Goal: Check status: Check status

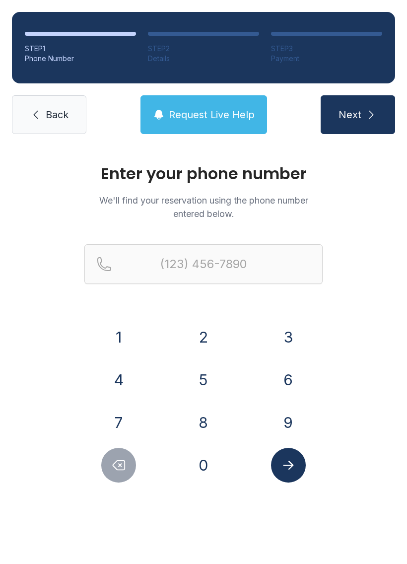
click at [212, 327] on button "2" at bounding box center [203, 337] width 35 height 35
click at [281, 329] on button "3" at bounding box center [288, 337] width 35 height 35
click at [280, 425] on button "9" at bounding box center [288, 422] width 35 height 35
click at [200, 321] on button "2" at bounding box center [203, 337] width 35 height 35
click at [199, 367] on button "5" at bounding box center [203, 380] width 35 height 35
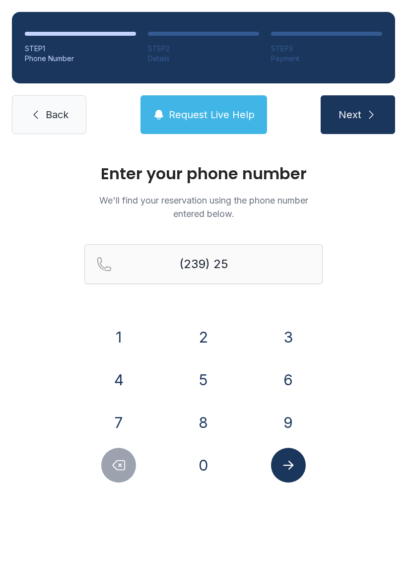
click at [285, 364] on button "6" at bounding box center [288, 380] width 35 height 35
click at [204, 339] on button "2" at bounding box center [203, 337] width 35 height 35
click at [110, 471] on button "Delete number" at bounding box center [118, 465] width 35 height 35
click at [114, 470] on icon "Delete number" at bounding box center [118, 465] width 15 height 15
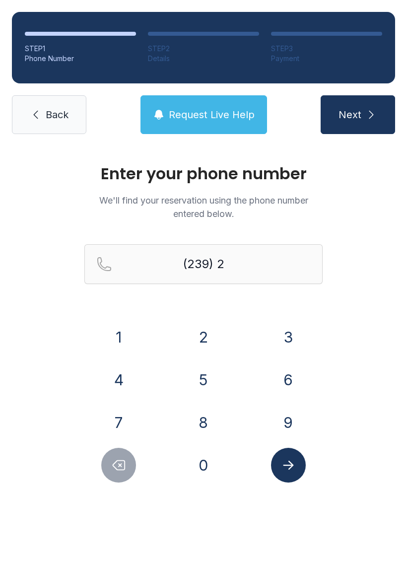
click at [113, 468] on icon "Delete number" at bounding box center [118, 465] width 15 height 15
click at [197, 331] on button "2" at bounding box center [203, 337] width 35 height 35
click at [202, 421] on button "8" at bounding box center [203, 422] width 35 height 35
click at [202, 377] on button "5" at bounding box center [203, 380] width 35 height 35
click at [204, 327] on button "2" at bounding box center [203, 337] width 35 height 35
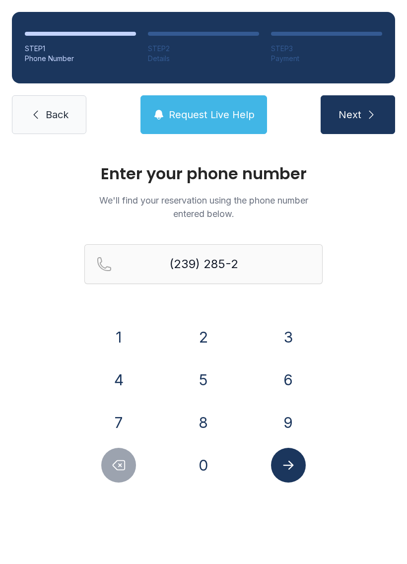
click at [199, 386] on button "5" at bounding box center [203, 380] width 35 height 35
click at [296, 374] on button "6" at bounding box center [288, 380] width 35 height 35
click at [197, 376] on button "5" at bounding box center [203, 380] width 35 height 35
type input "[PHONE_NUMBER]"
click at [299, 465] on button "Submit lookup form" at bounding box center [288, 465] width 35 height 35
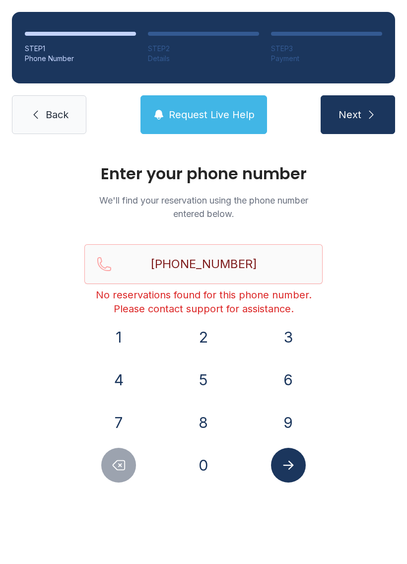
click at [284, 471] on icon "Submit lookup form" at bounding box center [288, 465] width 15 height 15
click at [47, 95] on link "Back" at bounding box center [49, 114] width 75 height 39
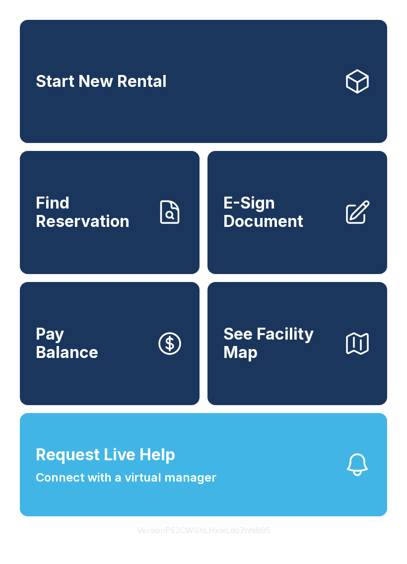
click at [242, 473] on button "Request Live Help Connect with a virtual manager" at bounding box center [204, 464] width 368 height 103
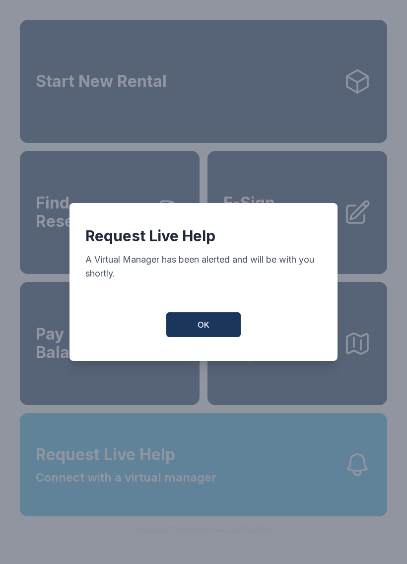
click at [199, 327] on span "OK" at bounding box center [204, 325] width 12 height 12
